Goal: Task Accomplishment & Management: Manage account settings

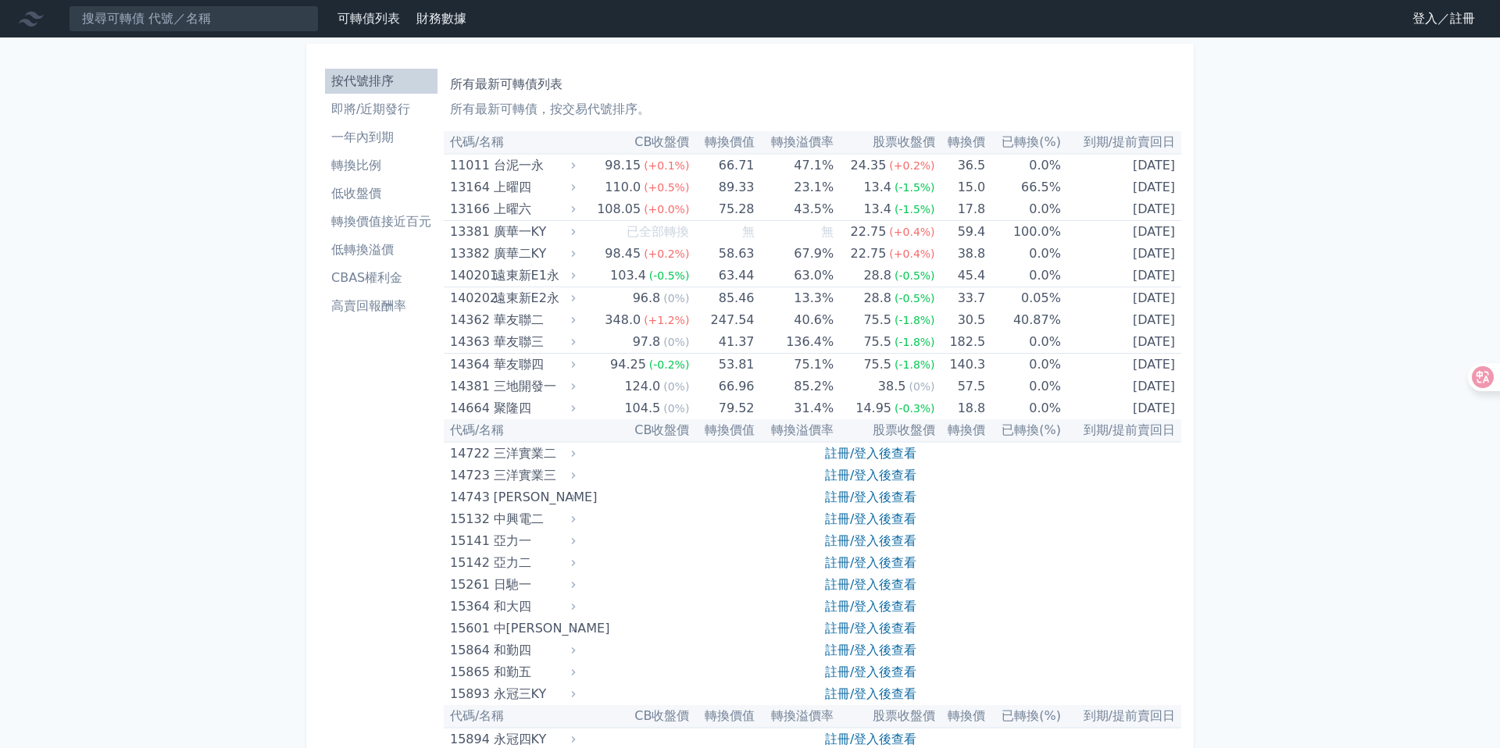
click at [1443, 23] on link "登入／註冊" at bounding box center [1443, 18] width 87 height 25
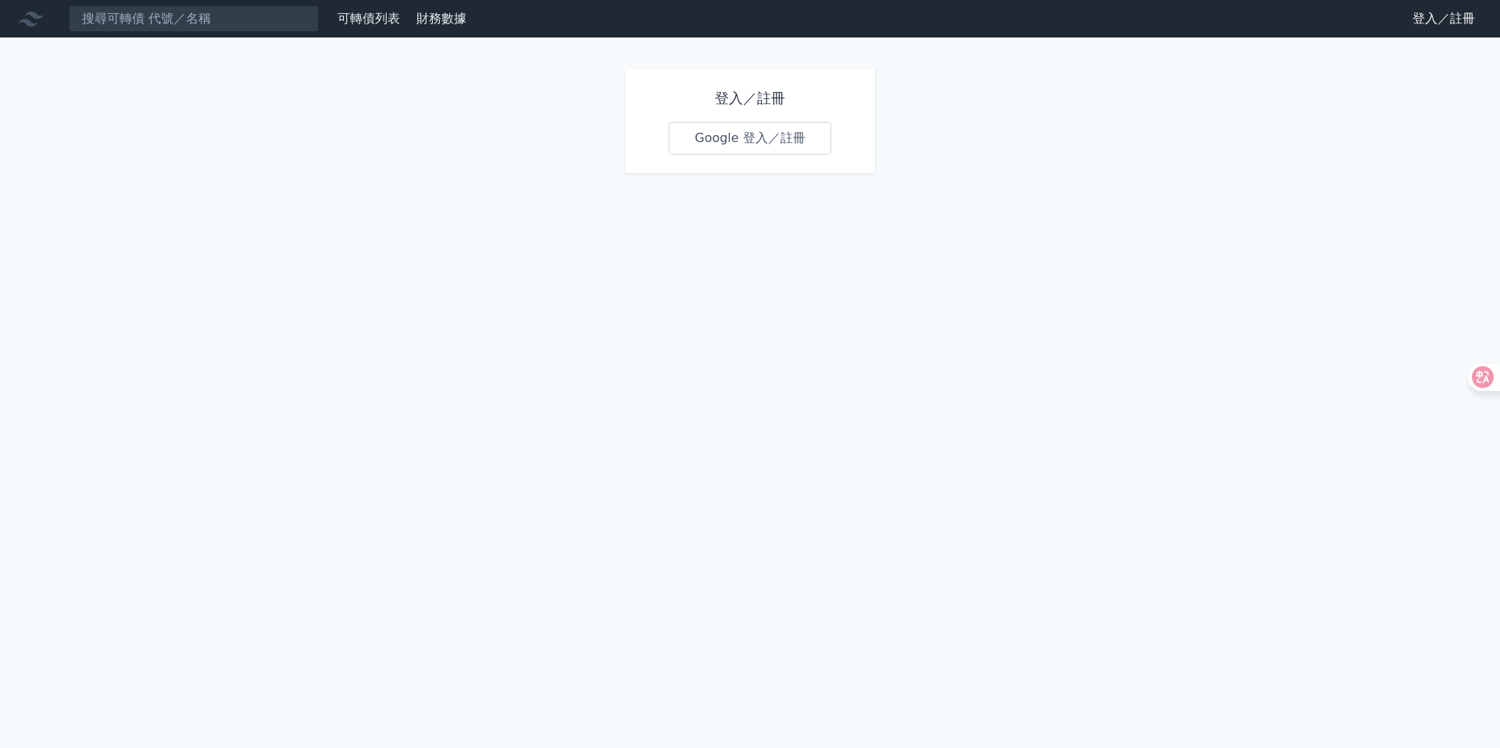
click at [725, 128] on link "Google 登入／註冊" at bounding box center [750, 138] width 162 height 33
